Goal: Information Seeking & Learning: Learn about a topic

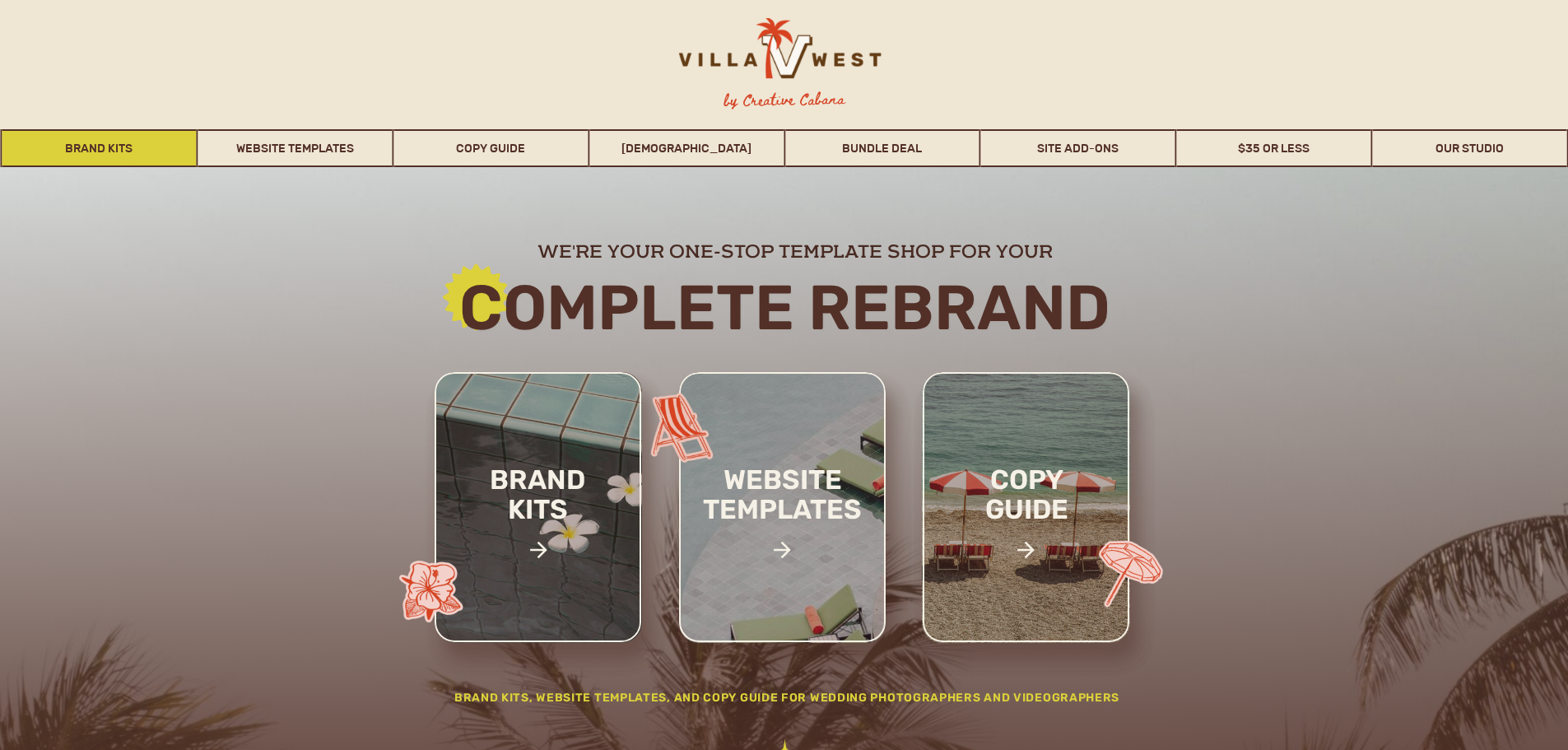
click at [119, 152] on link "Brand Kits" at bounding box center [100, 149] width 194 height 38
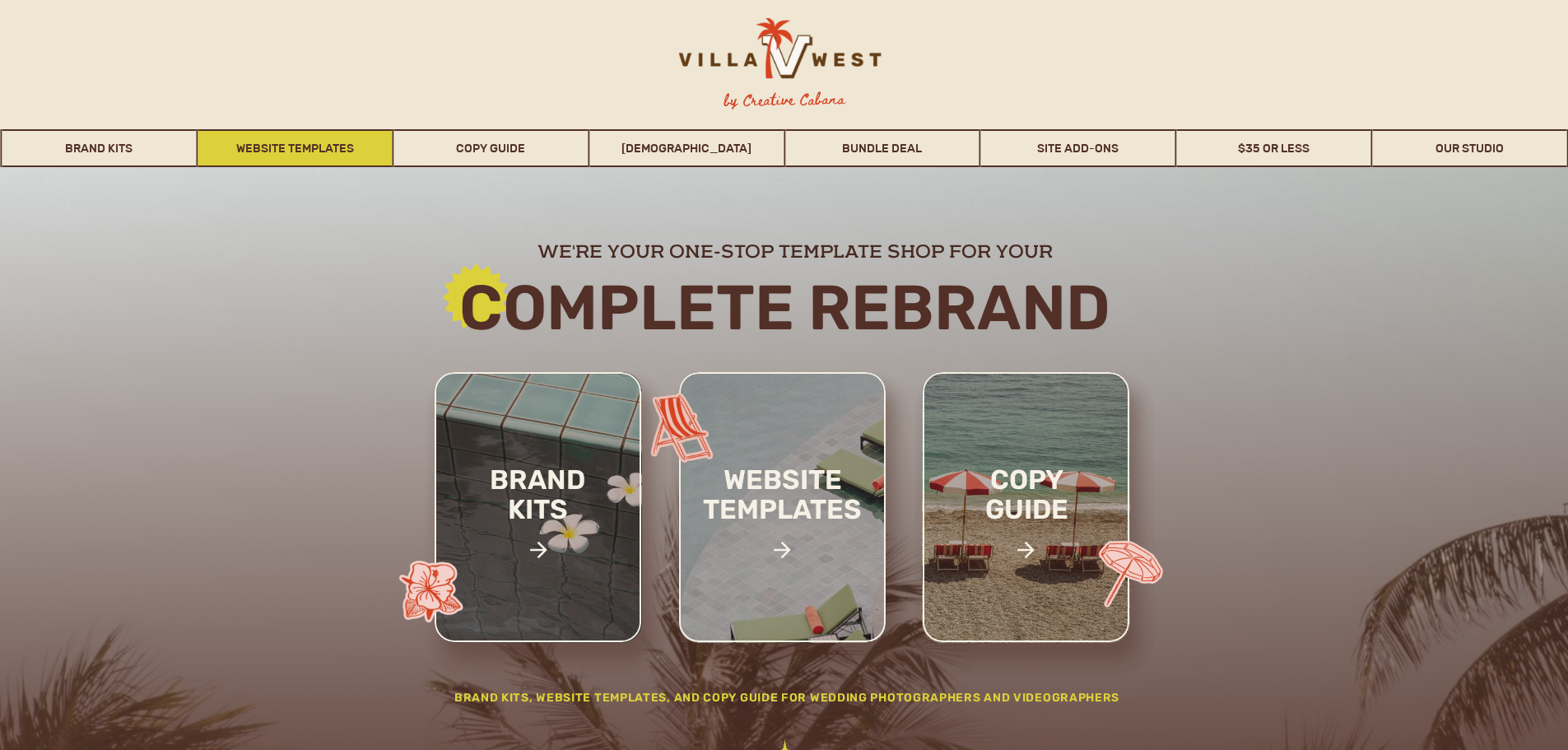
click at [317, 151] on link "Website Templates" at bounding box center [295, 149] width 194 height 38
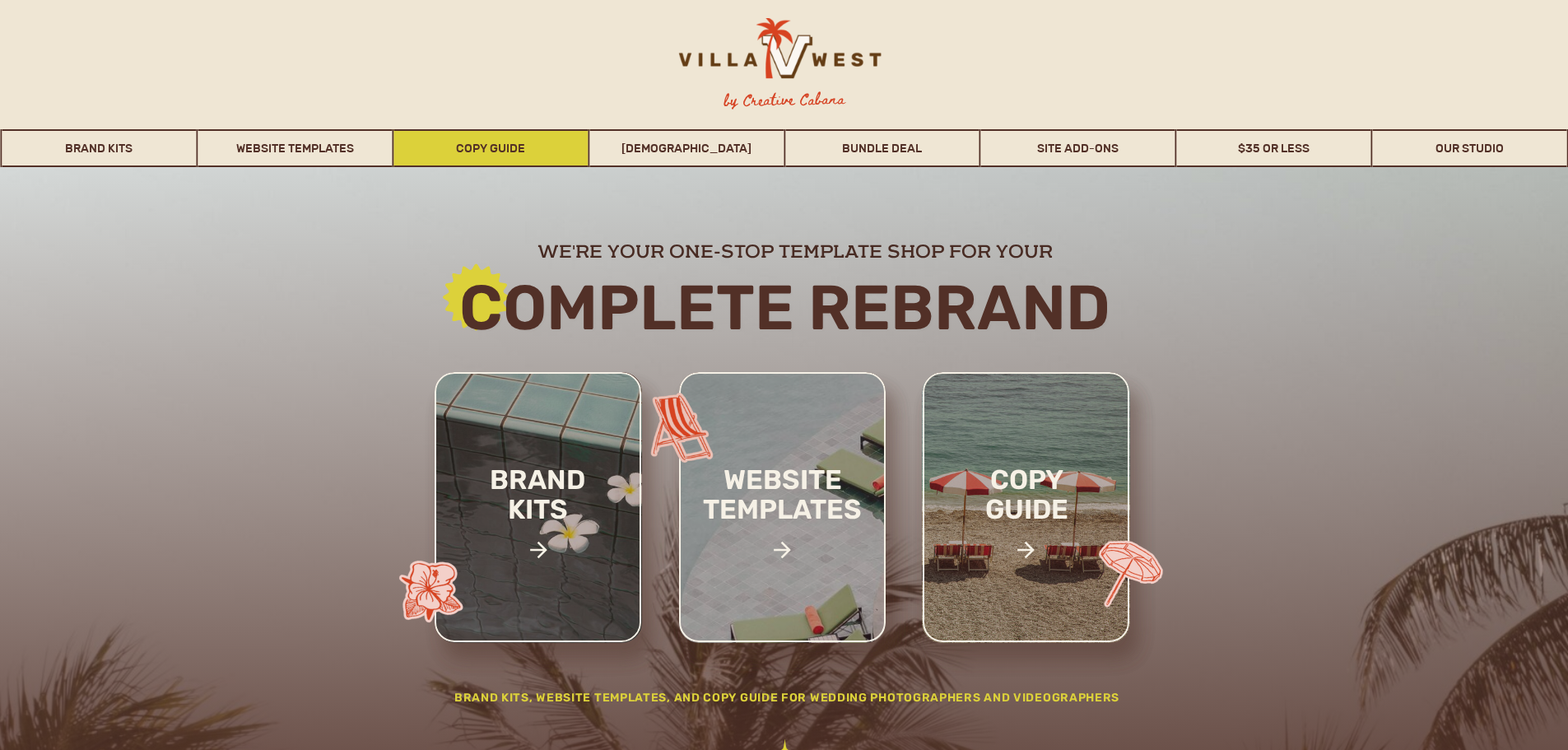
click at [507, 149] on link "Copy Guide" at bounding box center [490, 149] width 194 height 38
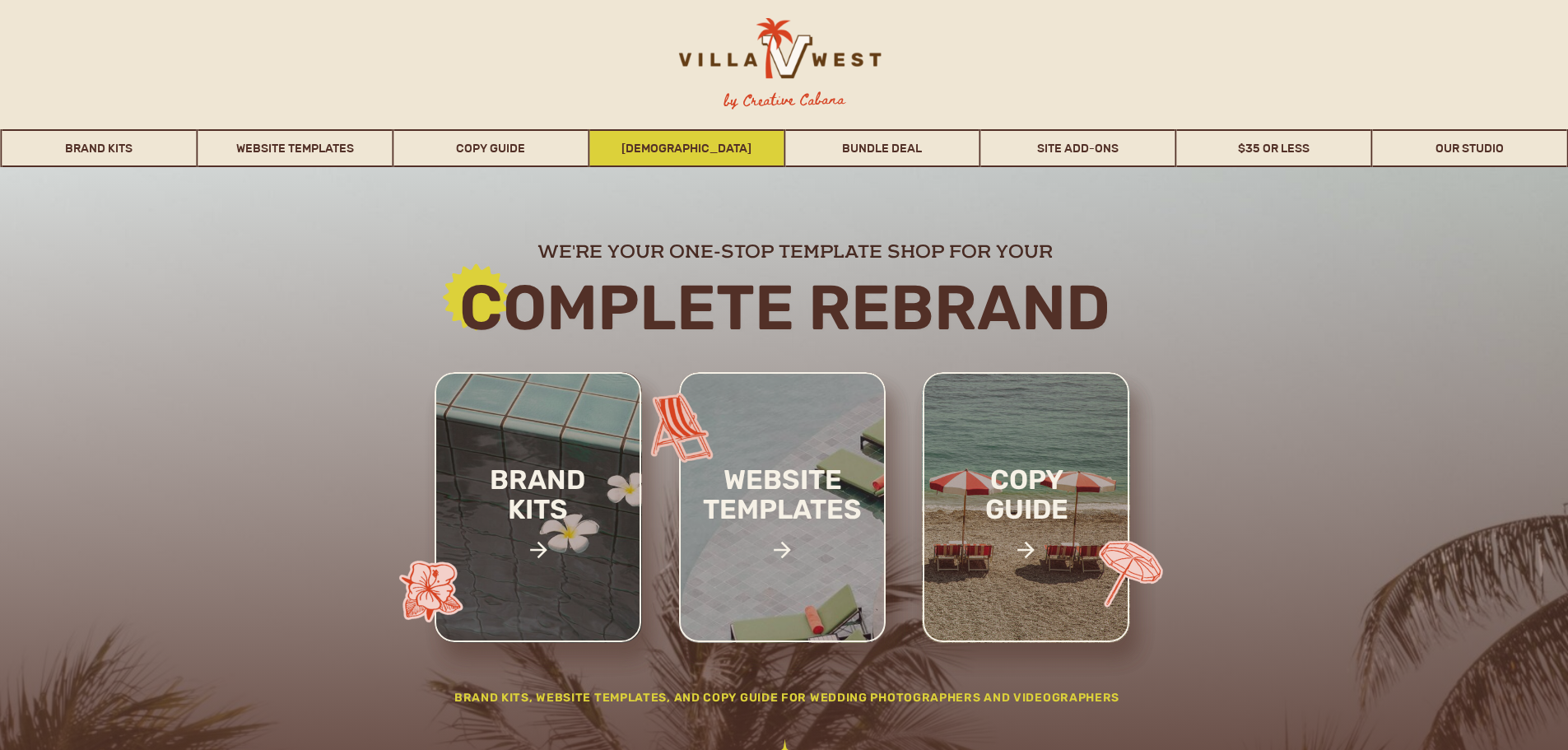
click at [653, 149] on link "[DEMOGRAPHIC_DATA]" at bounding box center [686, 149] width 194 height 38
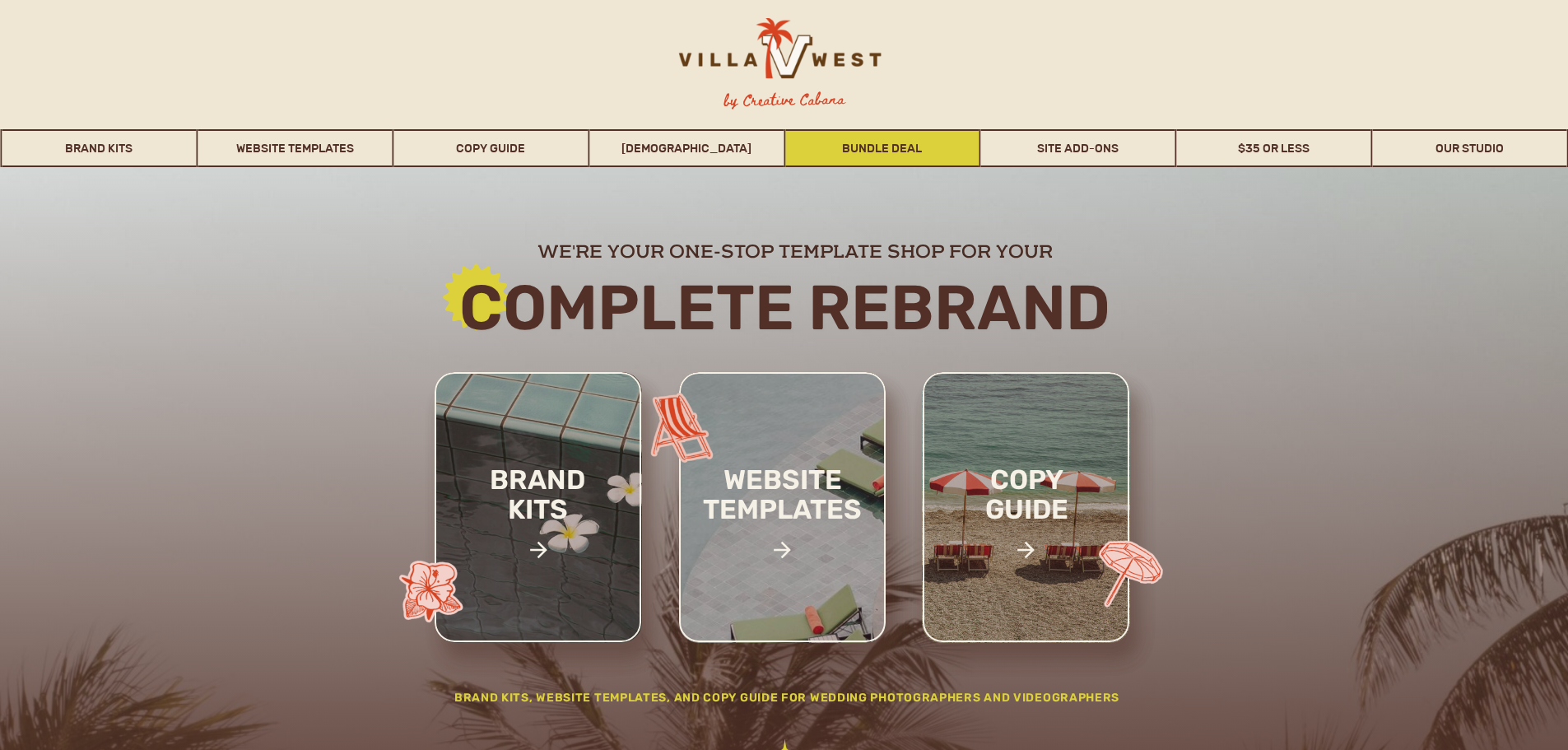
click at [856, 151] on link "Bundle Deal" at bounding box center [883, 149] width 194 height 38
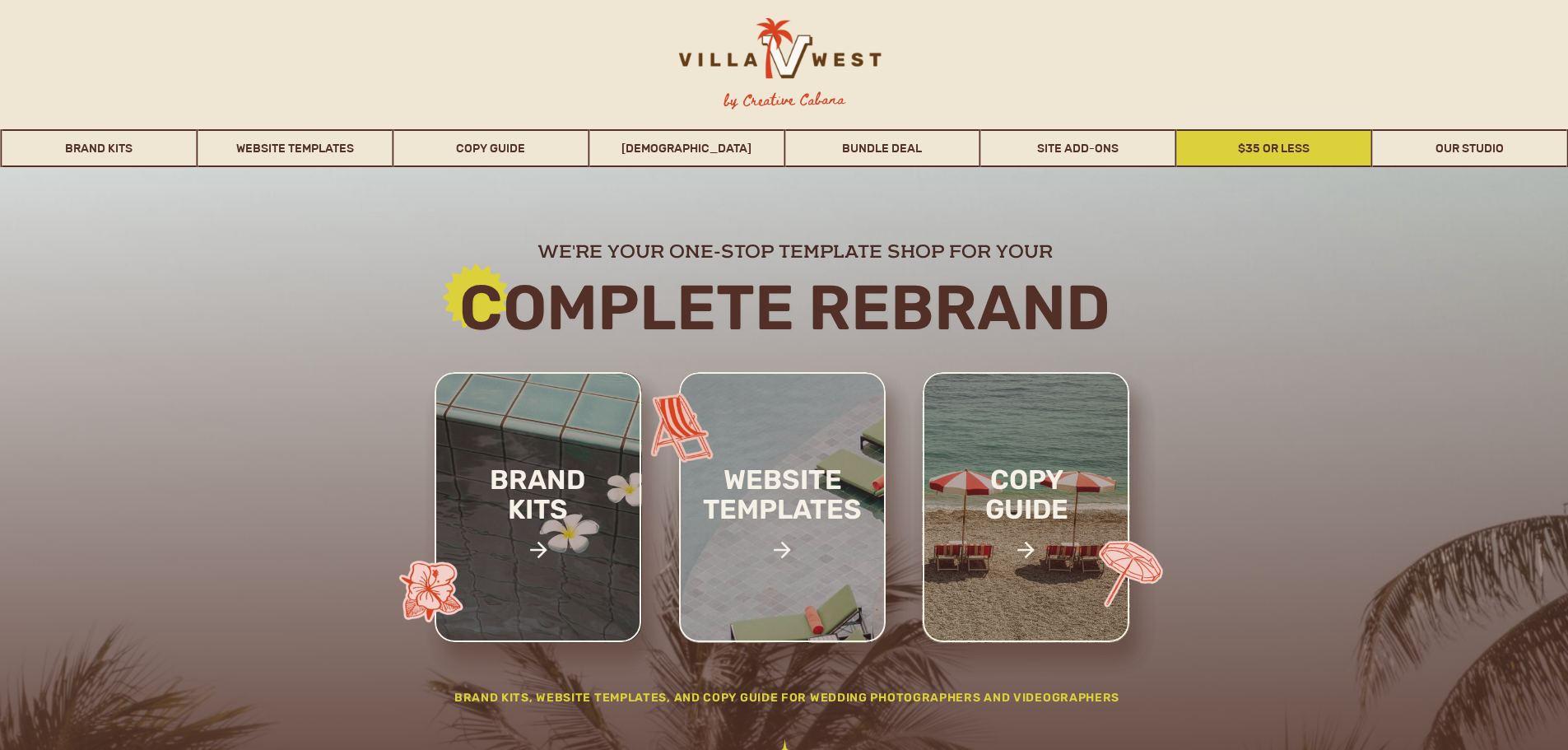
click at [1188, 145] on link "$35 or Less" at bounding box center [1274, 149] width 194 height 38
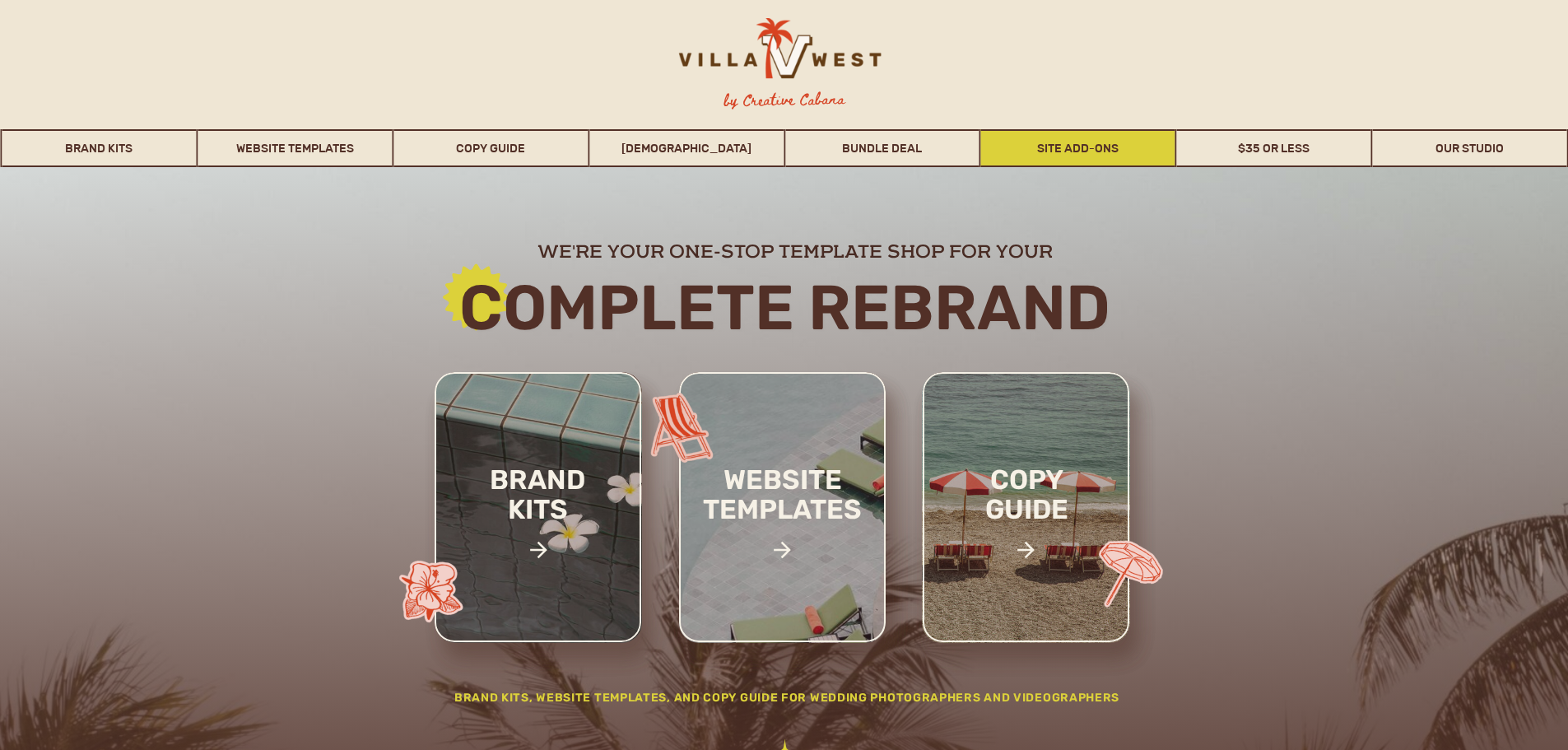
click at [1125, 149] on link "Site Add-Ons" at bounding box center [1079, 149] width 194 height 38
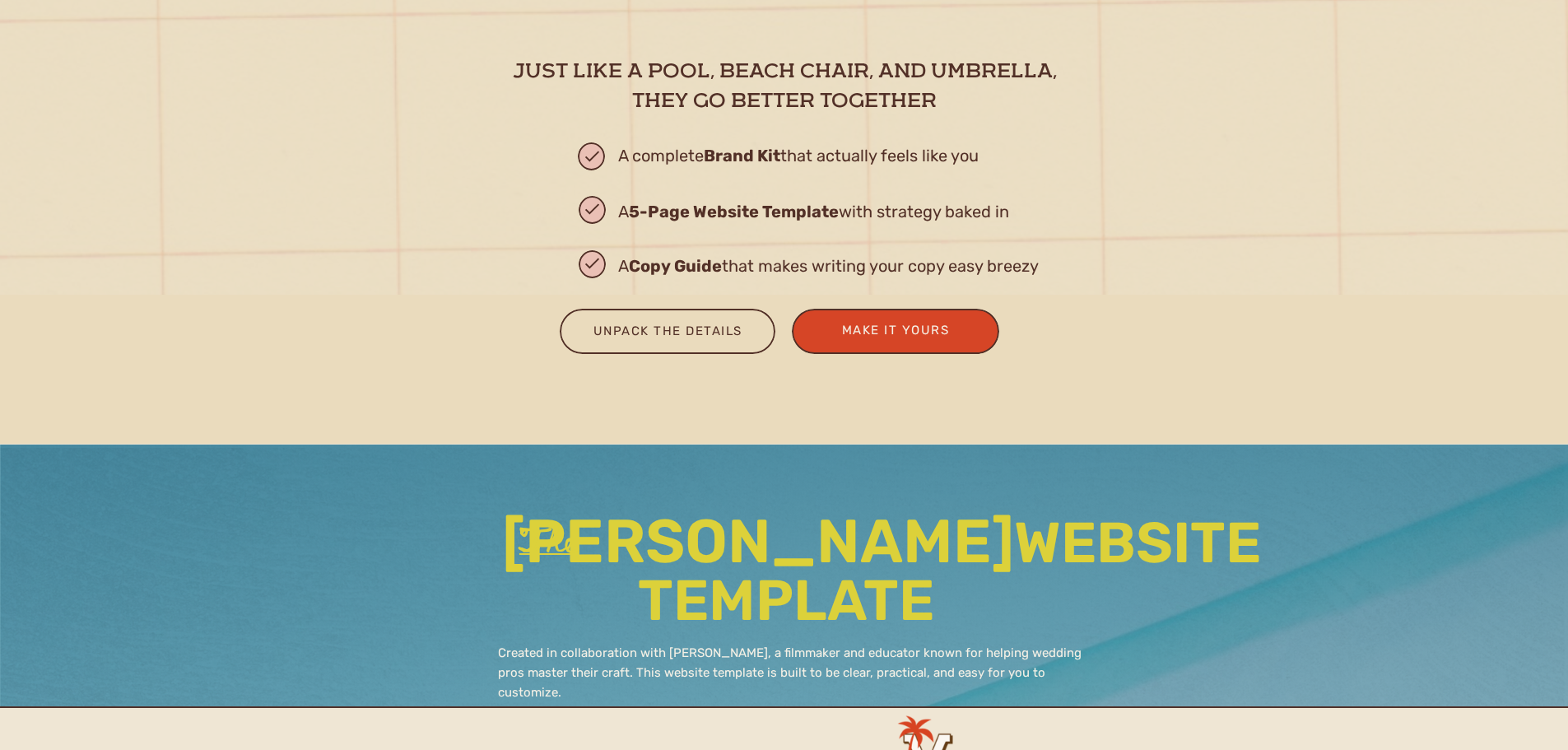
scroll to position [2197, 0]
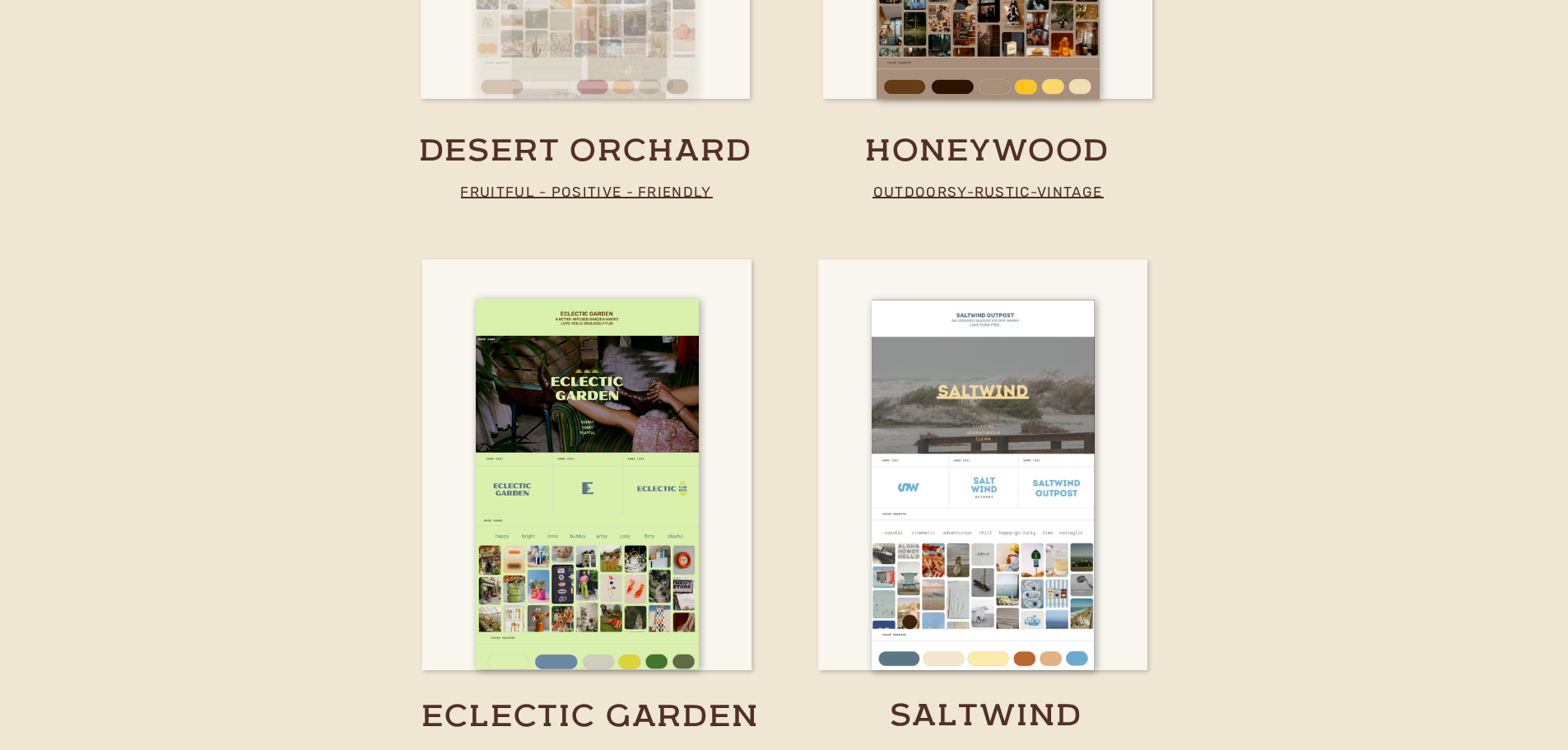
scroll to position [4253, 0]
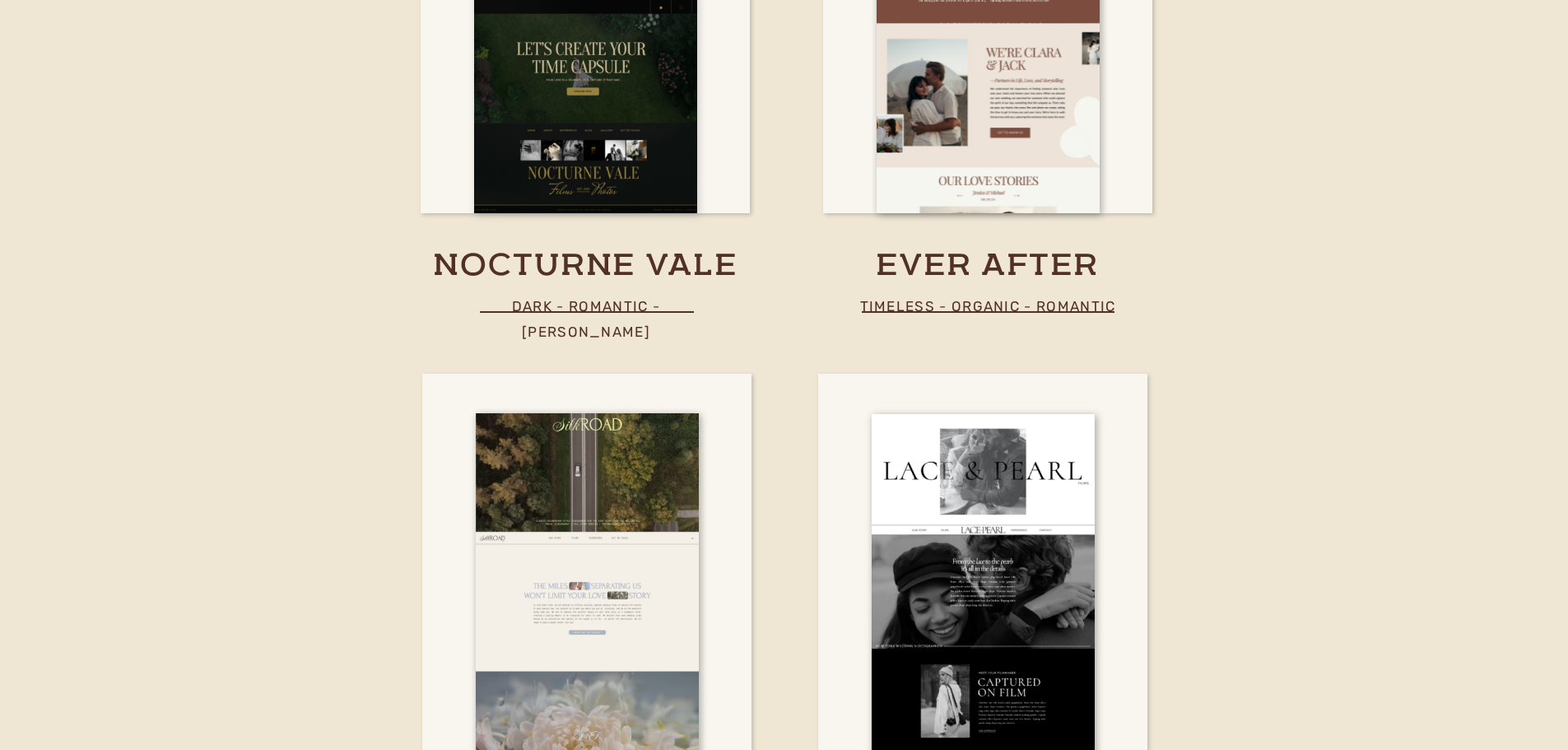
scroll to position [6196, 0]
click at [628, 91] on div at bounding box center [586, 27] width 223 height 370
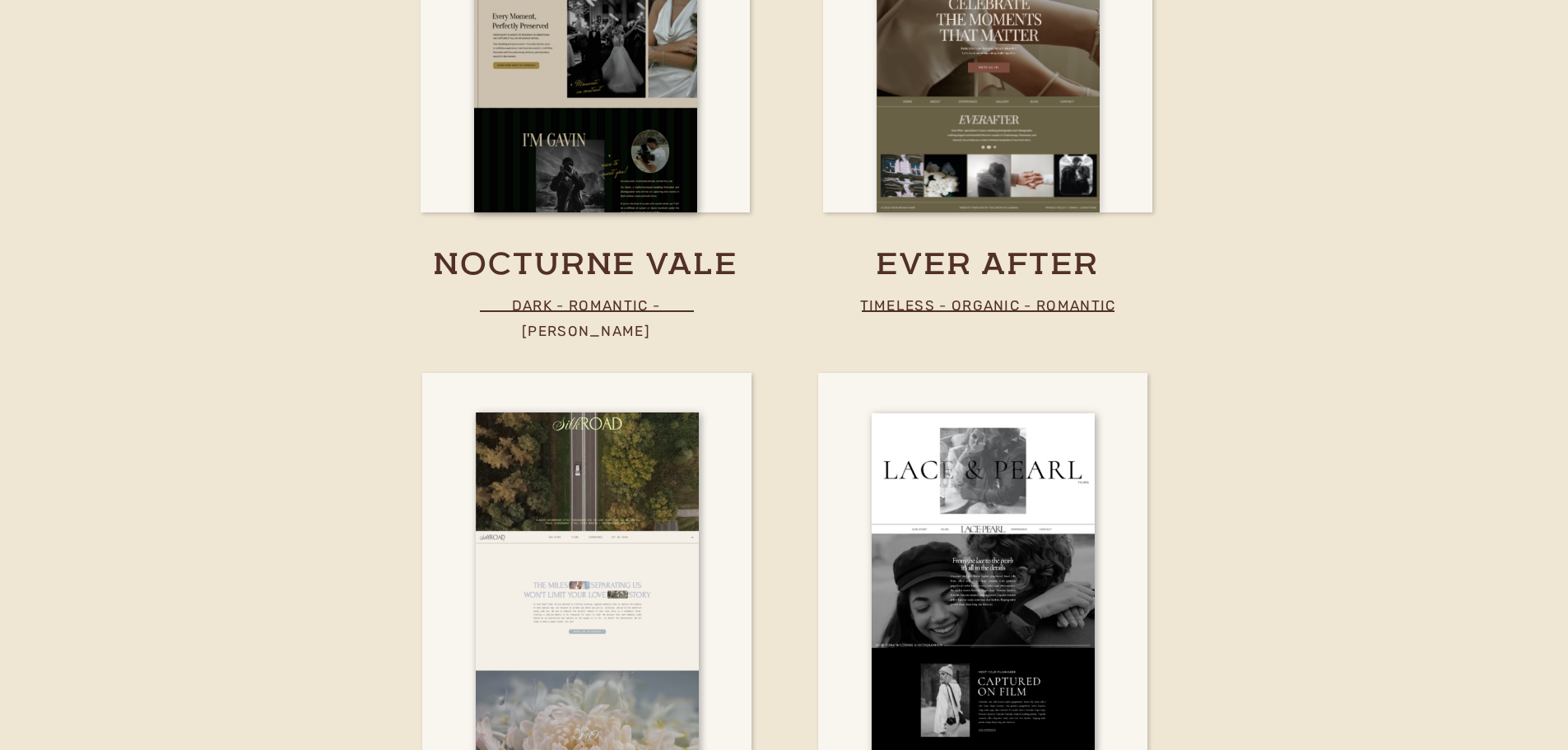
click at [917, 87] on div at bounding box center [988, 27] width 223 height 370
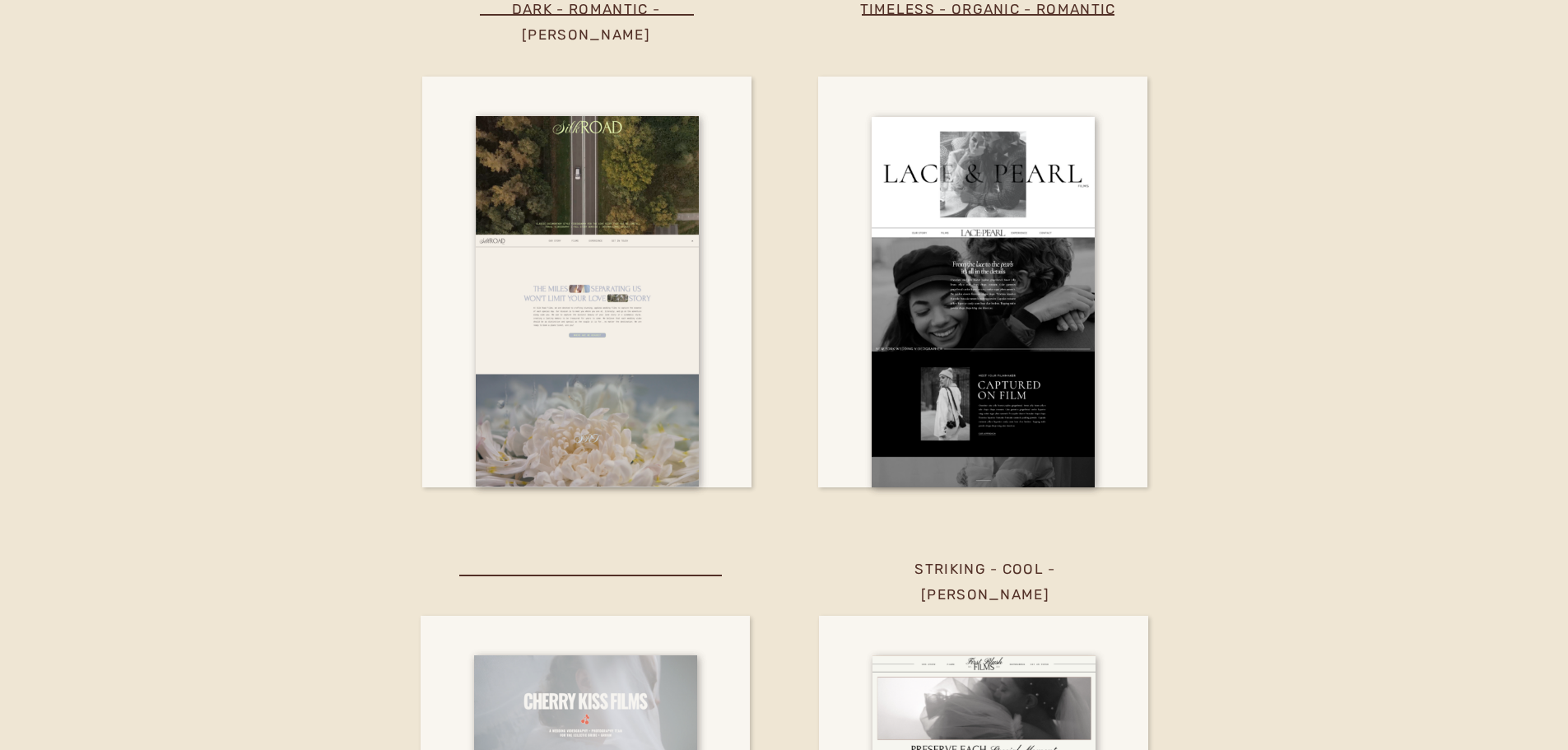
scroll to position [6745, 0]
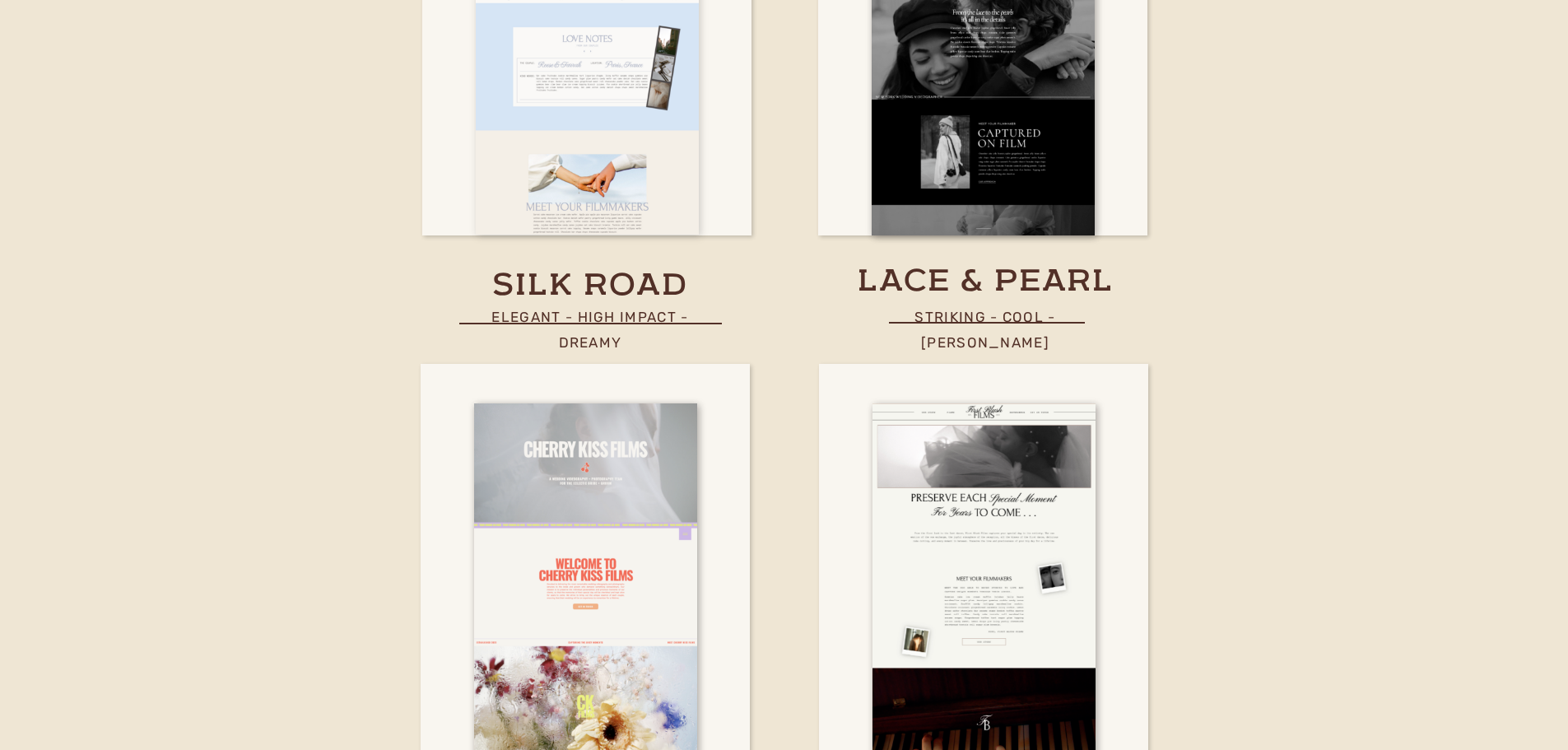
click at [618, 100] on div at bounding box center [587, 49] width 223 height 370
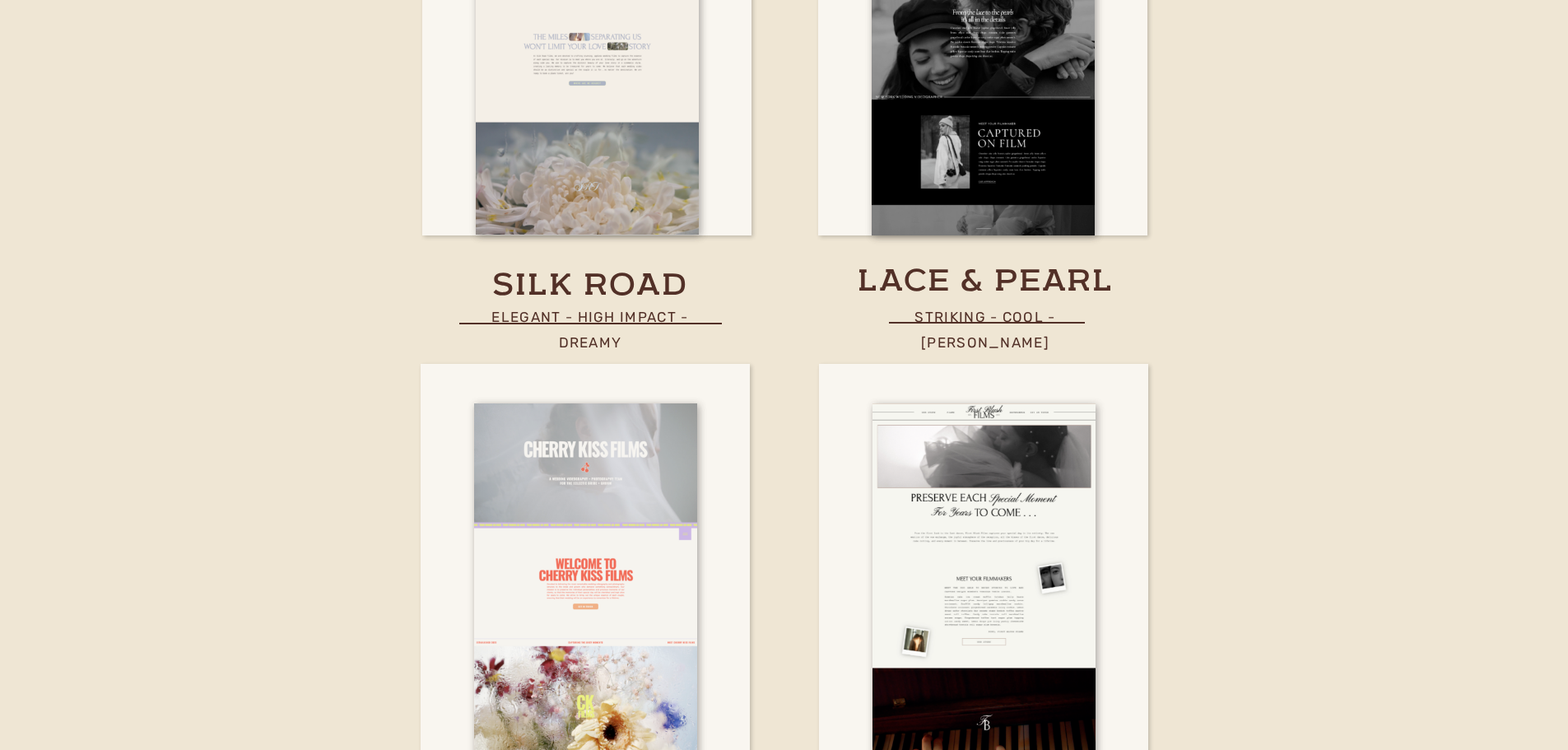
click at [818, 99] on div at bounding box center [982, 30] width 329 height 411
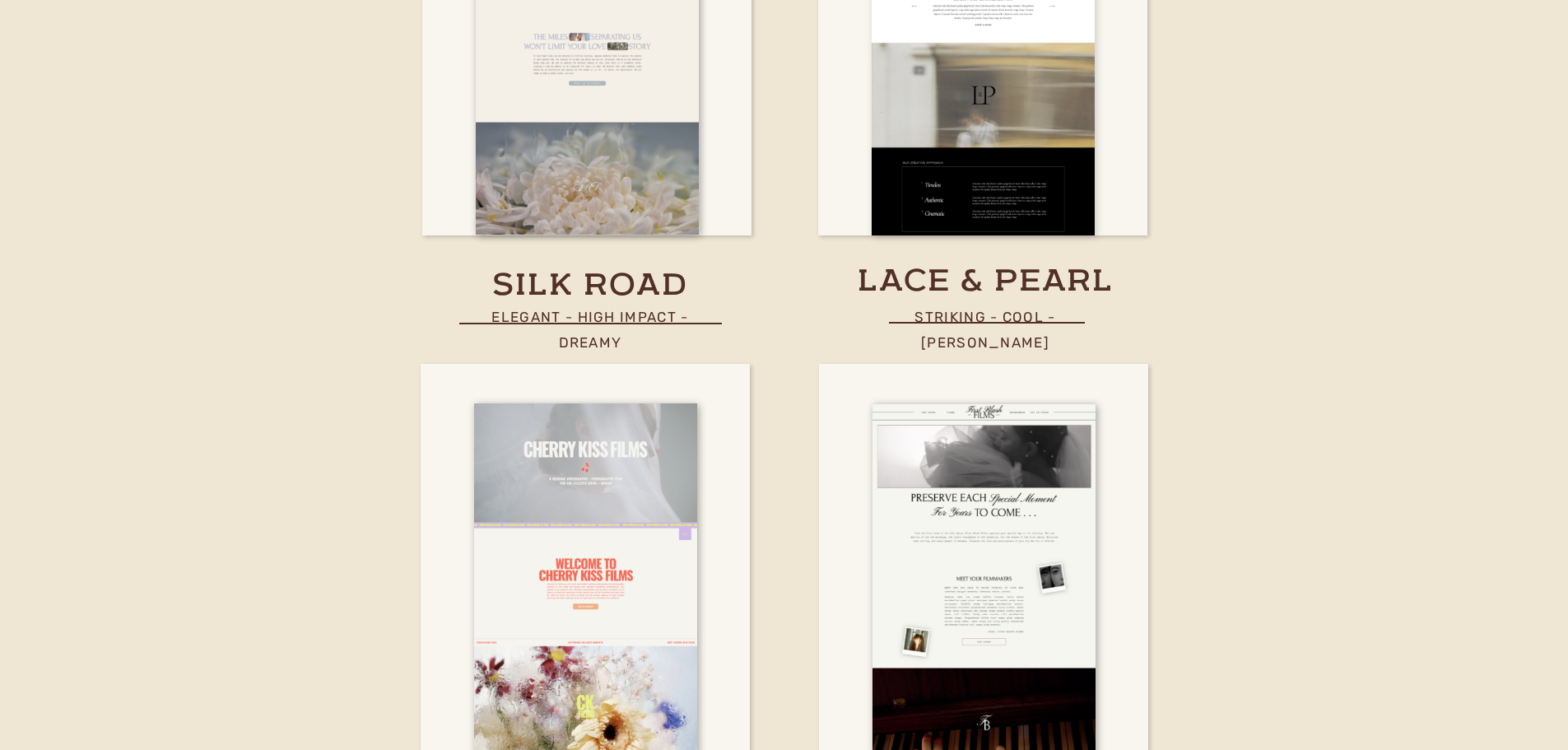
click at [872, 110] on div at bounding box center [983, 50] width 223 height 370
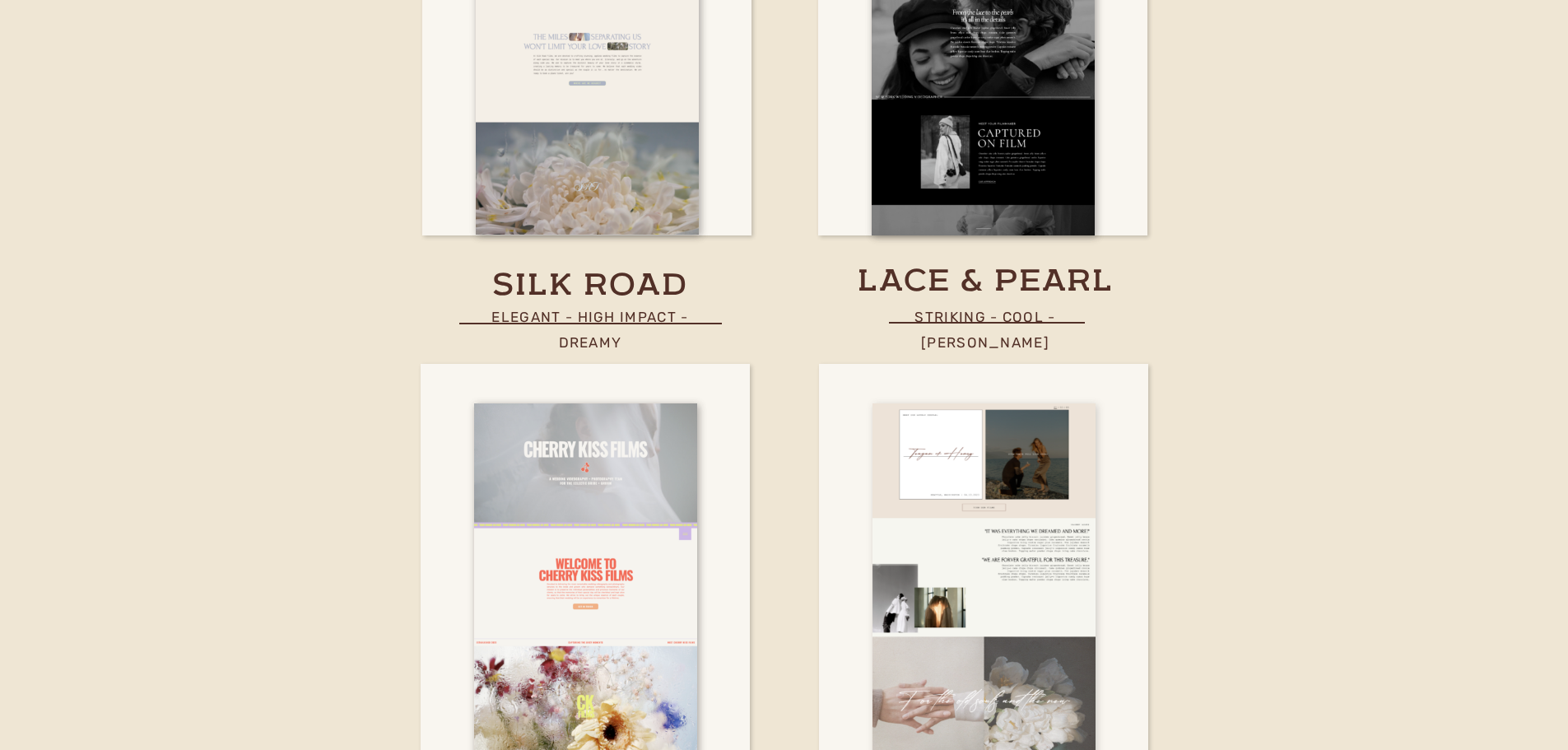
click at [937, 530] on div at bounding box center [984, 589] width 223 height 370
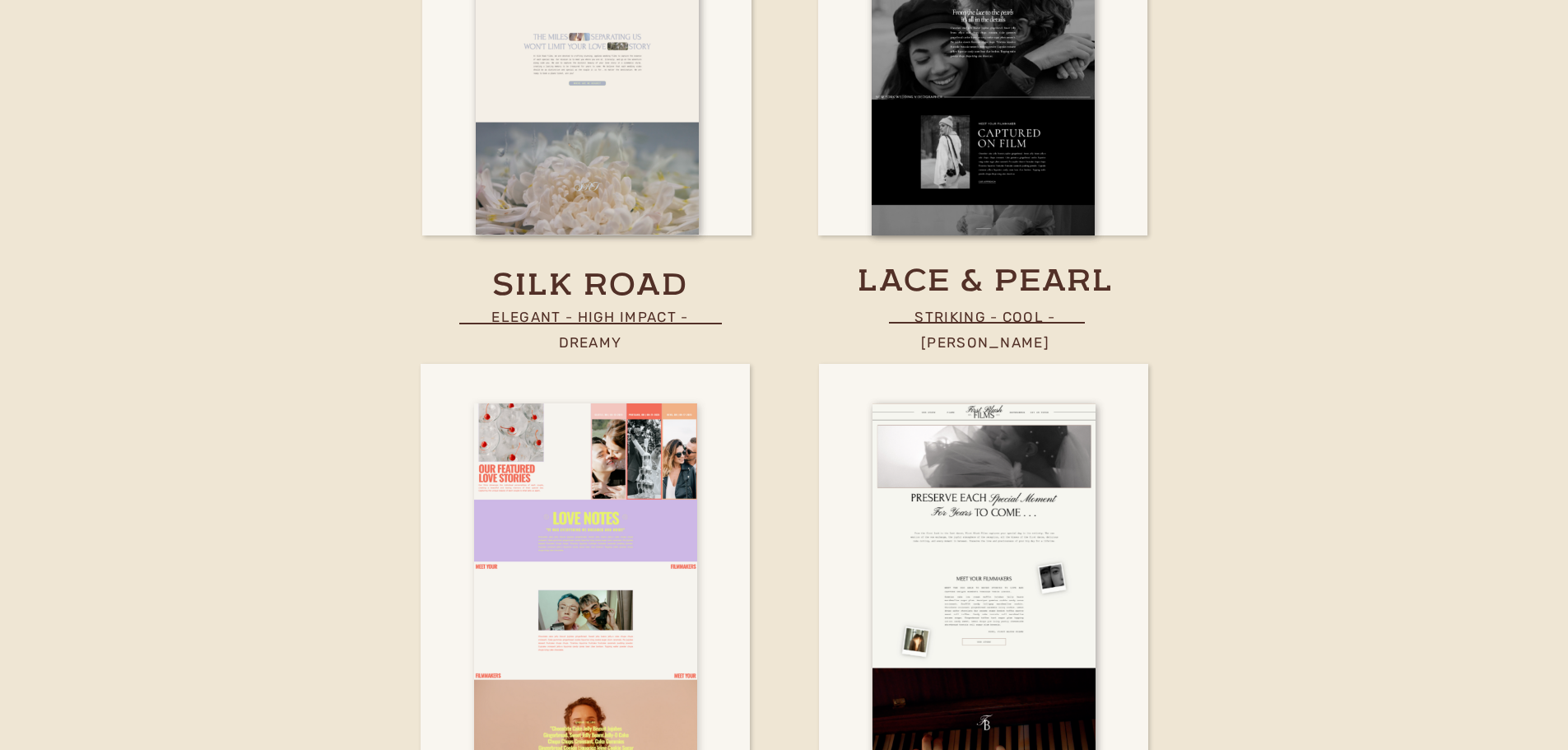
click at [674, 507] on div at bounding box center [586, 588] width 223 height 370
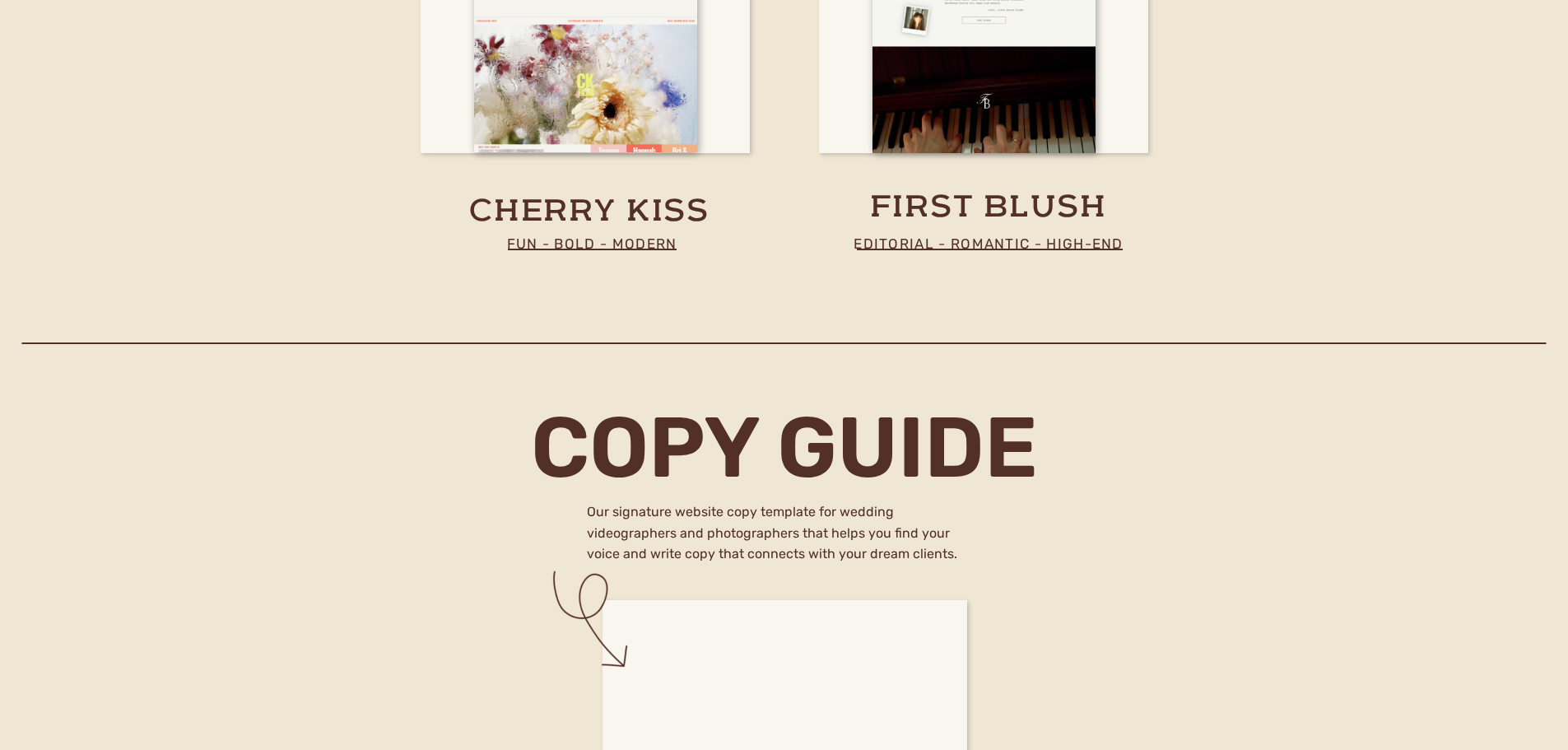
scroll to position [7568, 0]
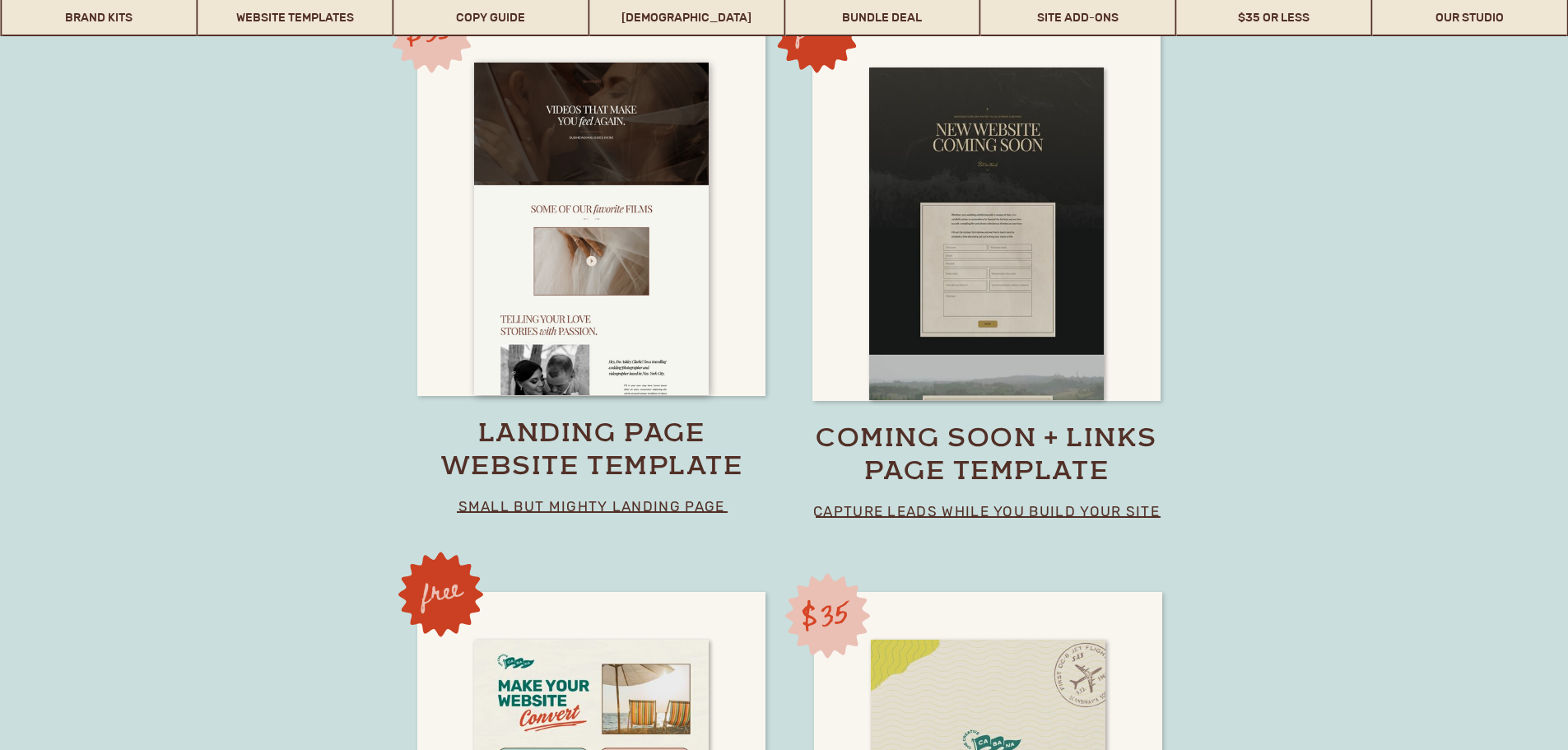
scroll to position [11770, 0]
